Goal: Information Seeking & Learning: Find specific fact

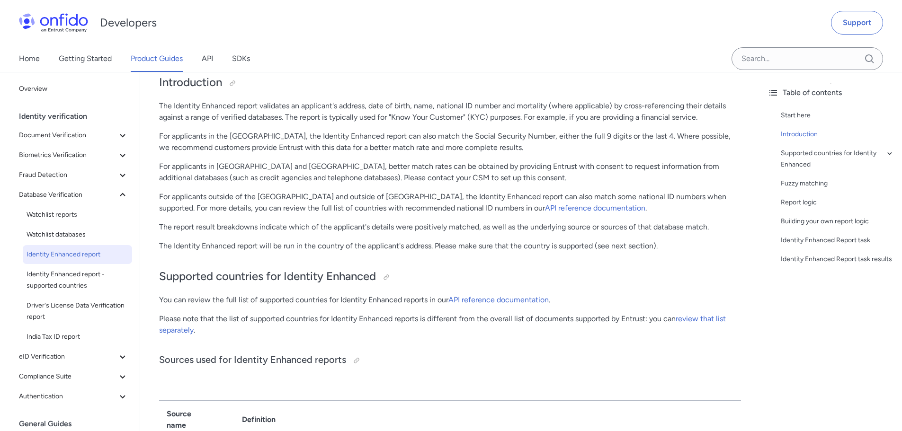
scroll to position [142, 0]
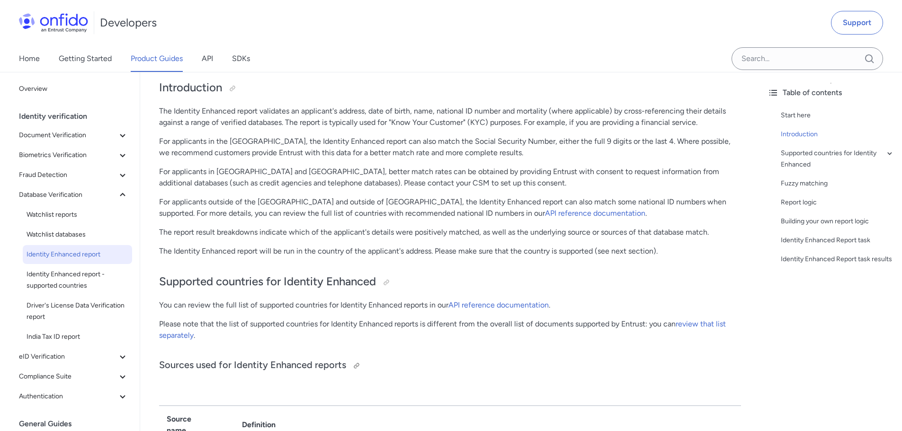
click at [196, 368] on h3 "Sources used for Identity Enhanced reports" at bounding box center [450, 365] width 582 height 15
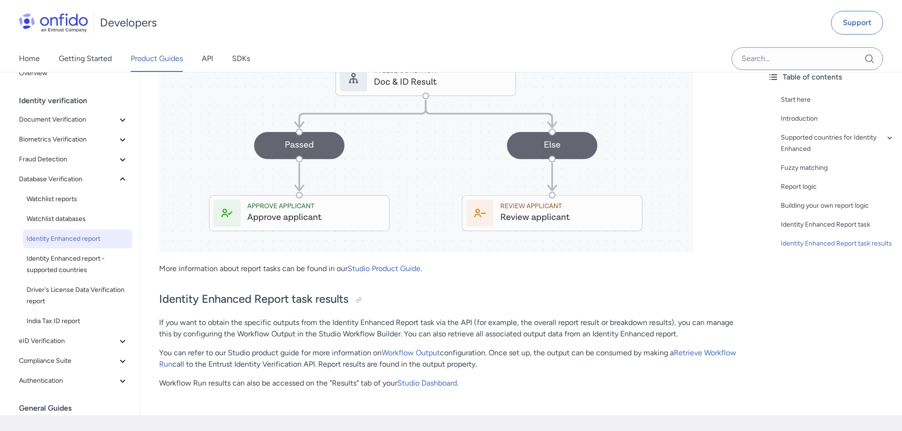
scroll to position [2833, 0]
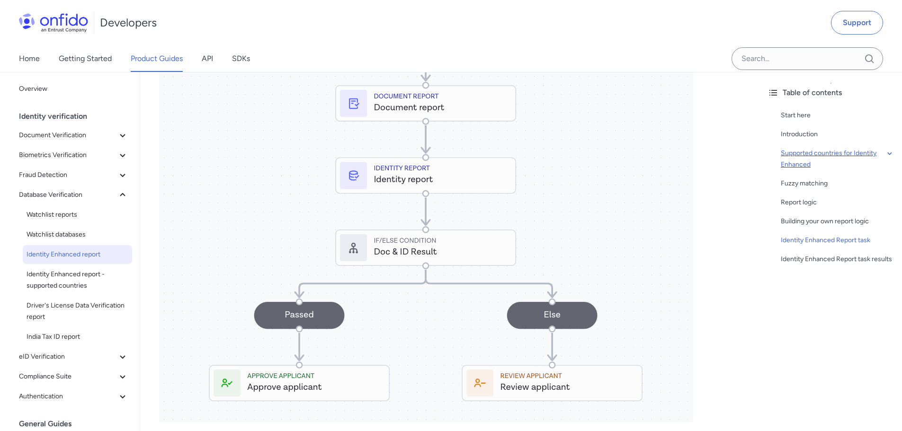
click at [795, 156] on div "Supported countries for Identity Enhanced" at bounding box center [838, 159] width 114 height 23
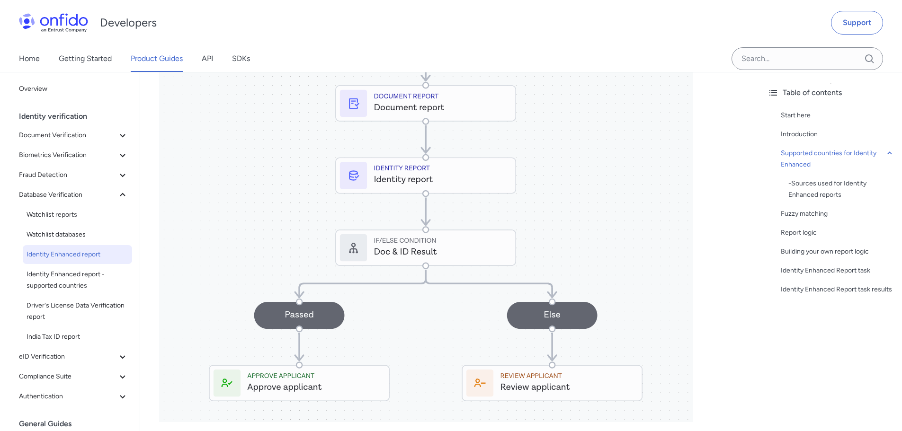
scroll to position [314, 0]
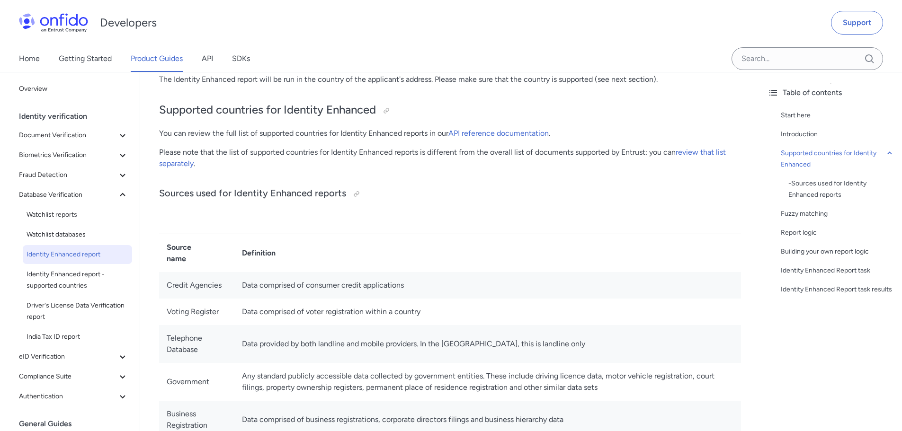
click at [219, 135] on p "You can review the full list of supported countries for Identity Enhanced repor…" at bounding box center [450, 133] width 582 height 11
click at [492, 130] on link "API reference documentation" at bounding box center [498, 133] width 100 height 9
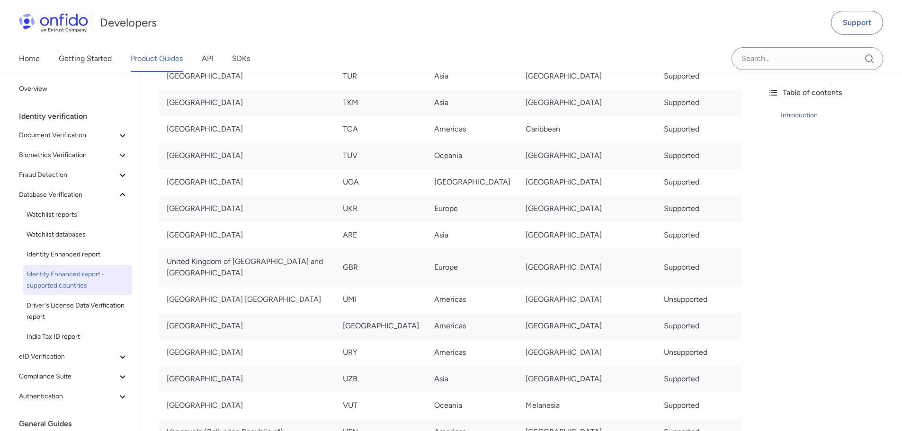
scroll to position [6298, 0]
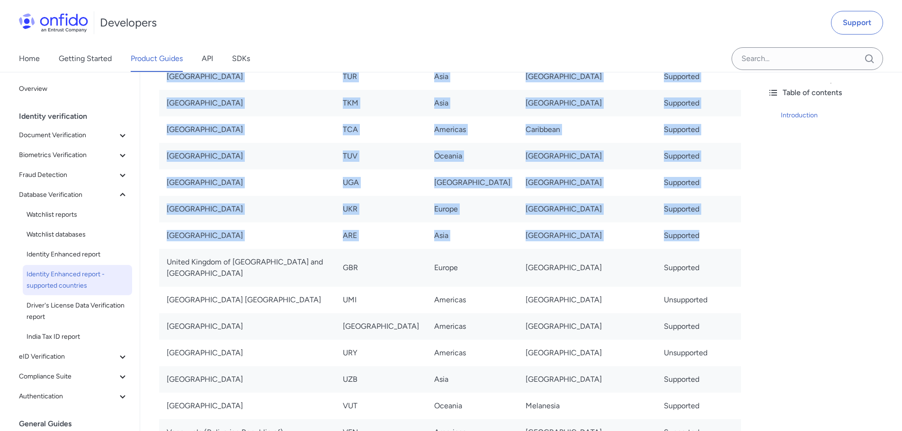
drag, startPoint x: 670, startPoint y: 134, endPoint x: 140, endPoint y: 126, distance: 530.4
click at [546, 223] on td "[GEOGRAPHIC_DATA]" at bounding box center [587, 236] width 138 height 27
click at [529, 223] on td "[GEOGRAPHIC_DATA]" at bounding box center [587, 236] width 138 height 27
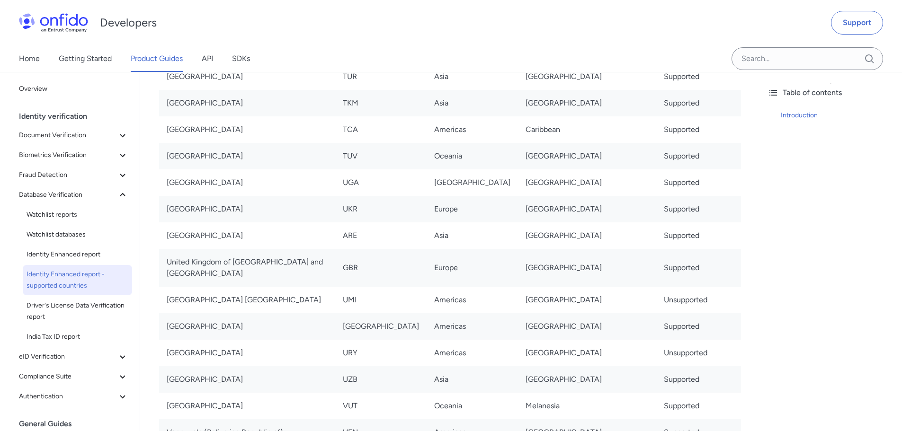
click at [224, 223] on td "[GEOGRAPHIC_DATA]" at bounding box center [247, 236] width 176 height 27
drag, startPoint x: 170, startPoint y: 131, endPoint x: 695, endPoint y: 135, distance: 525.1
click at [695, 223] on tr "United Arab Emirates ARE Asia Western Asia Supported" at bounding box center [450, 236] width 582 height 27
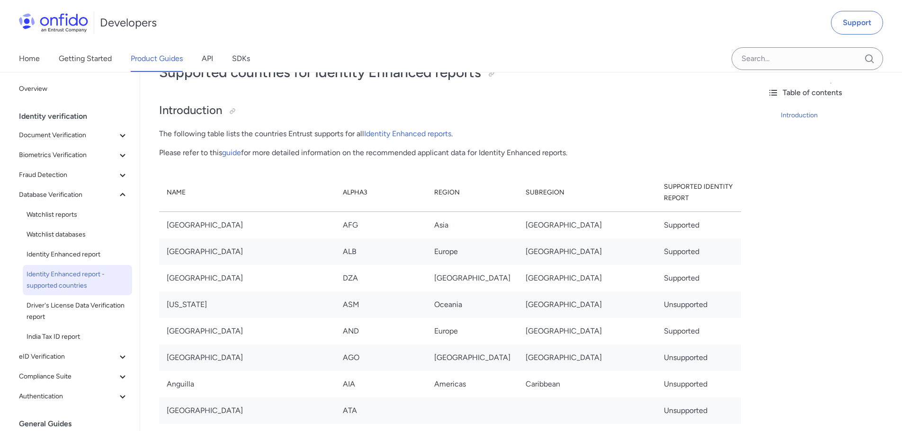
scroll to position [0, 0]
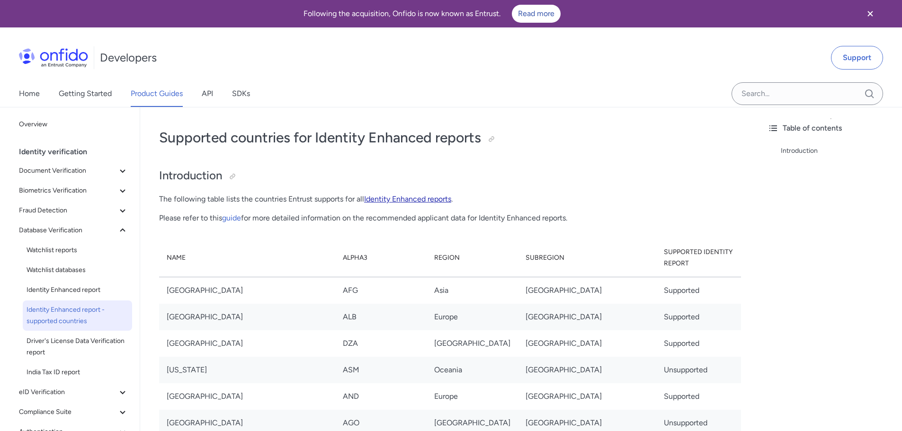
click at [439, 200] on link "Identity Enhanced reports" at bounding box center [407, 199] width 87 height 9
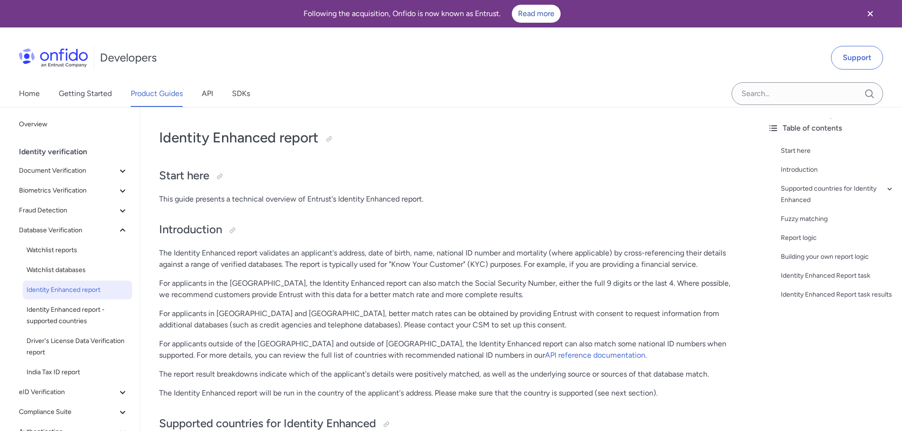
drag, startPoint x: 277, startPoint y: 298, endPoint x: 267, endPoint y: 291, distance: 13.0
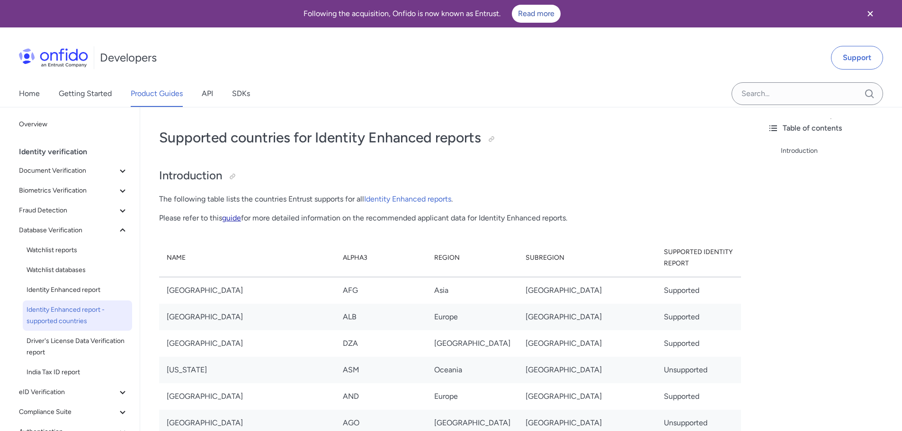
click at [238, 218] on link "guide" at bounding box center [231, 218] width 19 height 9
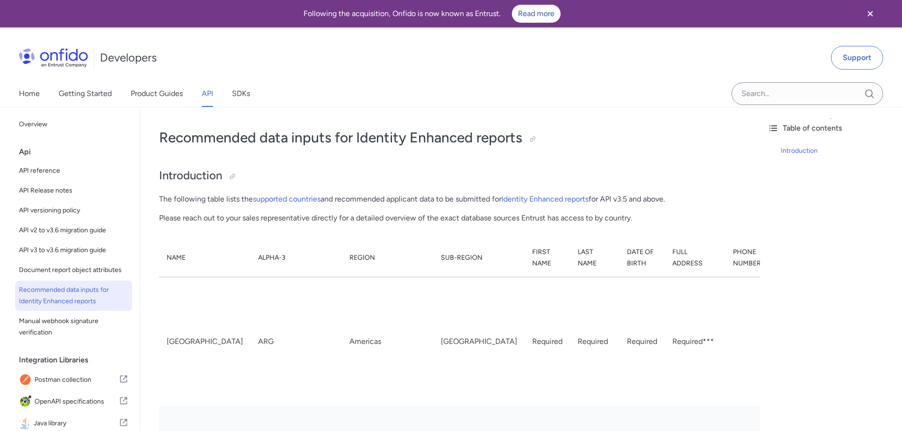
scroll to position [4234, 0]
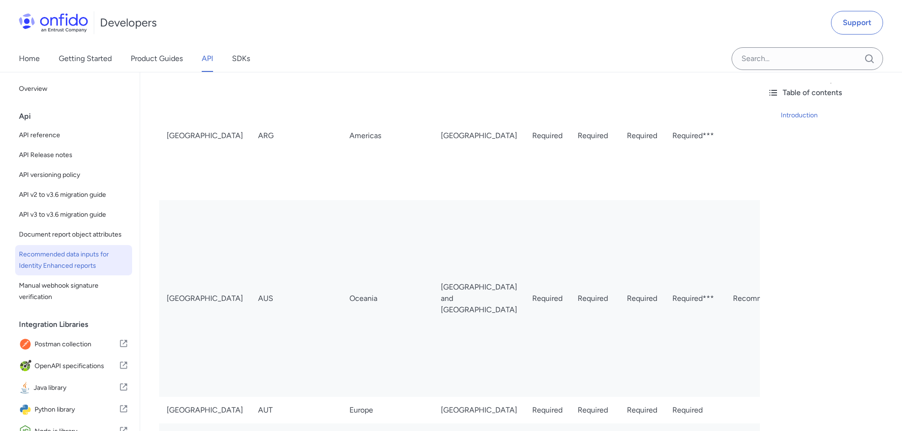
scroll to position [0, 0]
